Goal: Task Accomplishment & Management: Complete application form

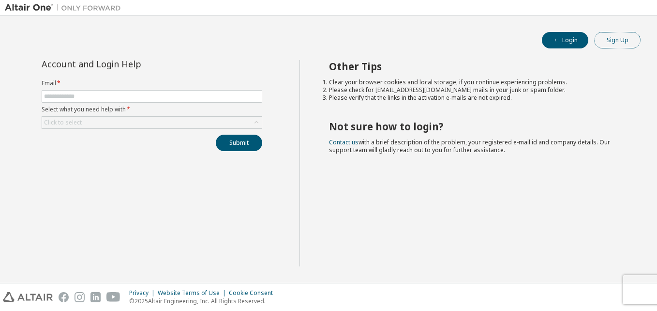
click at [616, 45] on button "Sign Up" at bounding box center [617, 40] width 46 height 16
click at [619, 39] on button "Sign Up" at bounding box center [617, 40] width 46 height 16
